Goal: Check status

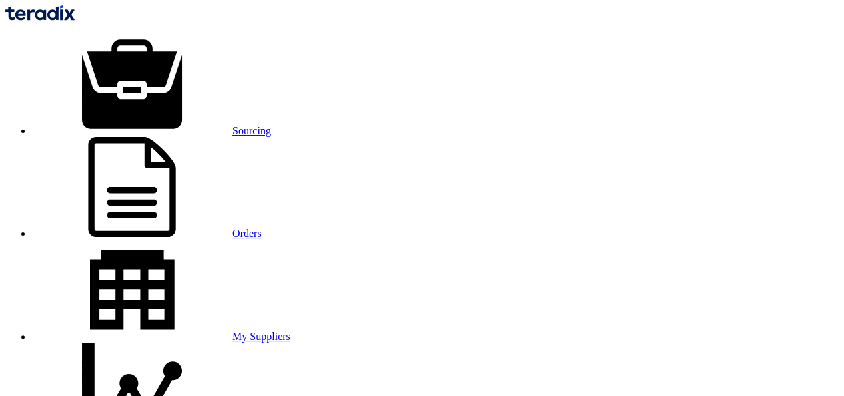
click at [249, 228] on link "Orders" at bounding box center [147, 233] width 230 height 11
click at [170, 125] on link "Sourcing" at bounding box center [151, 130] width 239 height 11
